Goal: Task Accomplishment & Management: Use online tool/utility

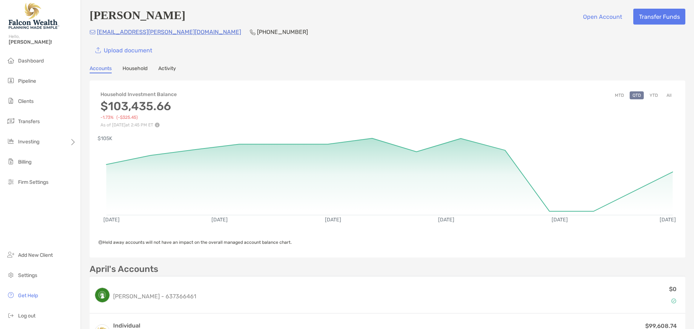
scroll to position [108, 0]
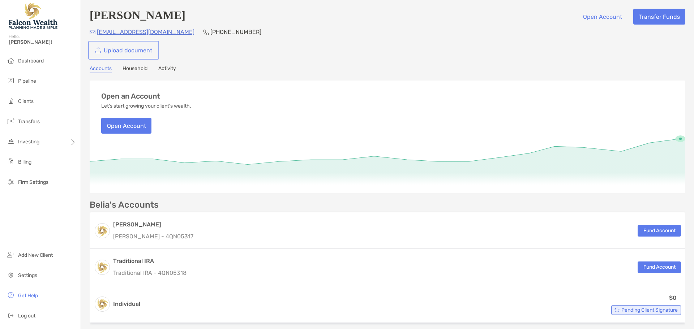
click at [125, 53] on link "Upload document" at bounding box center [124, 50] width 68 height 16
click at [132, 53] on link "Upload document" at bounding box center [124, 50] width 68 height 16
click at [38, 62] on span "Dashboard" at bounding box center [31, 61] width 26 height 6
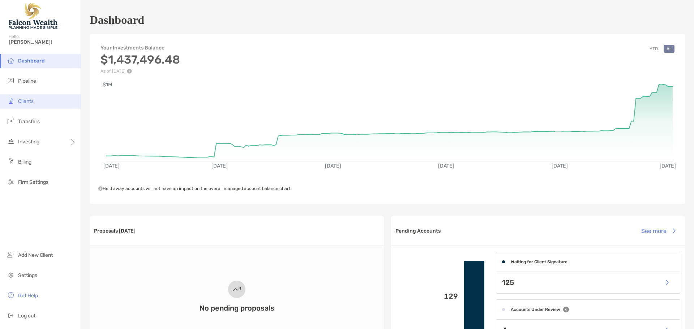
click at [39, 103] on li "Clients" at bounding box center [40, 101] width 81 height 14
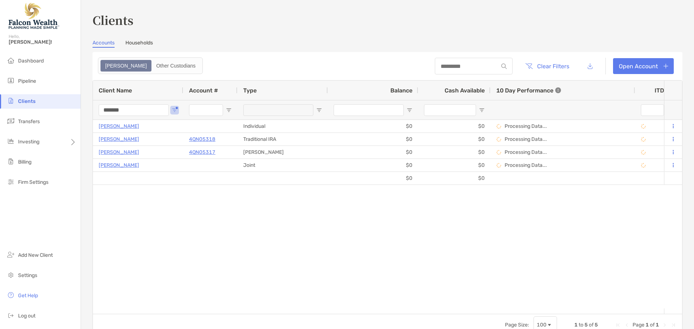
drag, startPoint x: 127, startPoint y: 112, endPoint x: 86, endPoint y: 100, distance: 42.5
click at [82, 103] on div "Clients Accounts Households Zoe Other Custodians Clear Filters Open Account 1 t…" at bounding box center [387, 164] width 613 height 329
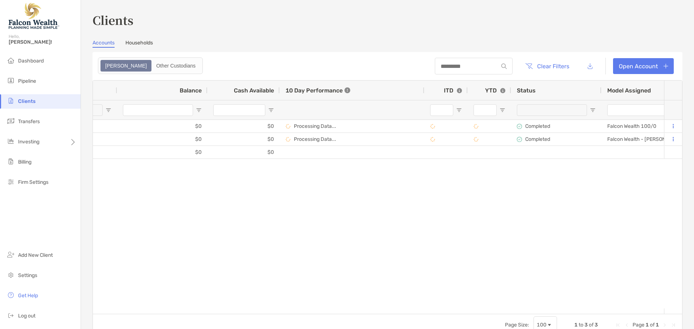
scroll to position [0, 286]
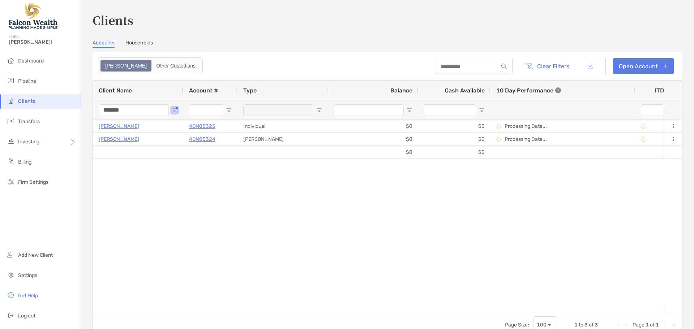
type input "*******"
click at [209, 305] on div "$0 $0 Angel Verbooneen 4QN05325 Individual $0 $0 Processing Data... Completed F…" at bounding box center [378, 214] width 571 height 189
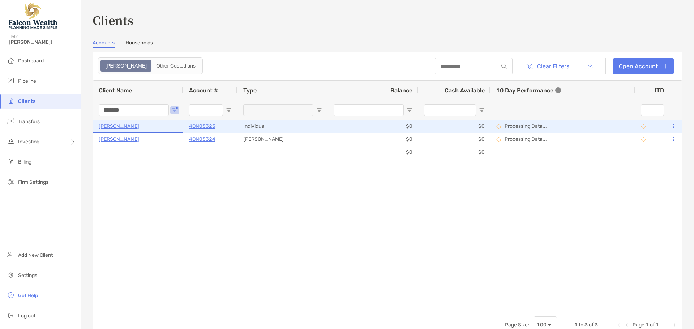
click at [114, 127] on p "[PERSON_NAME]" at bounding box center [119, 126] width 40 height 9
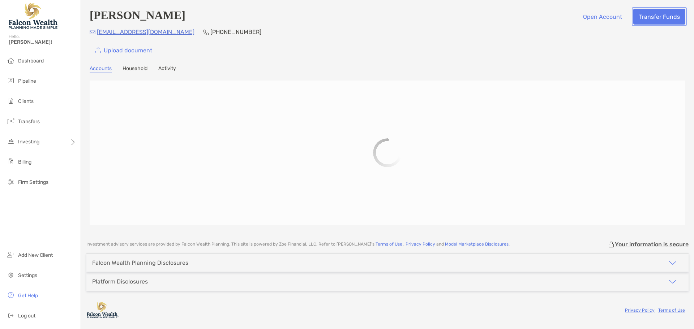
click at [661, 20] on button "Transfer Funds" at bounding box center [659, 17] width 52 height 16
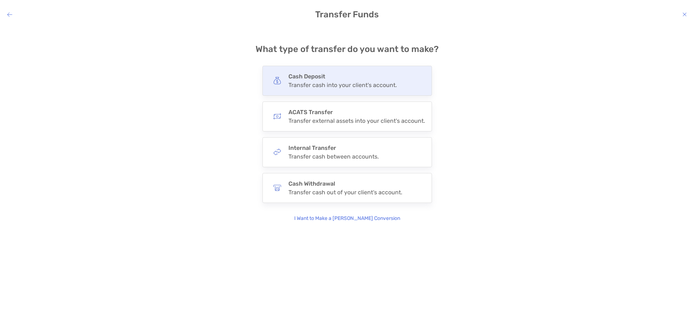
click at [346, 88] on div "Transfer cash into your client's account." at bounding box center [342, 85] width 108 height 7
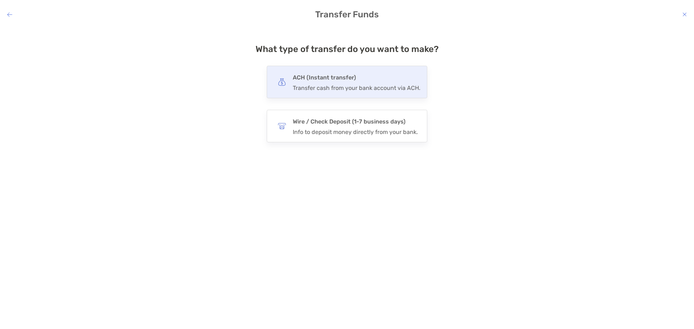
click at [332, 88] on div "Transfer cash from your bank account via ACH." at bounding box center [357, 88] width 128 height 7
click at [0, 0] on input "***" at bounding box center [0, 0] width 0 height 0
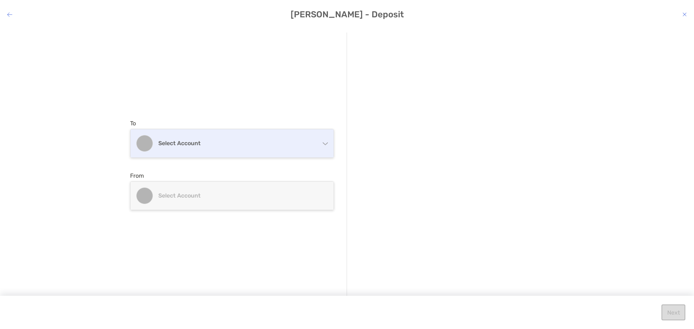
click at [245, 142] on h4 "Select account" at bounding box center [236, 143] width 156 height 7
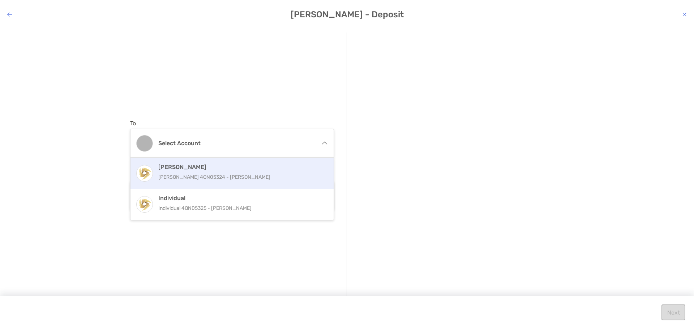
click at [217, 171] on div "[PERSON_NAME] [PERSON_NAME] 4QN05324 - [PERSON_NAME]" at bounding box center [239, 174] width 163 height 20
